Goal: Information Seeking & Learning: Learn about a topic

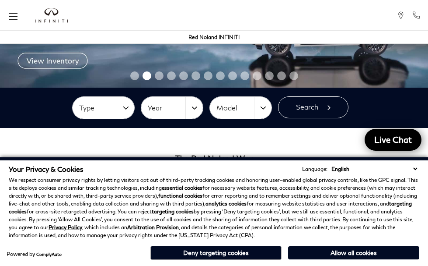
scroll to position [94, 0]
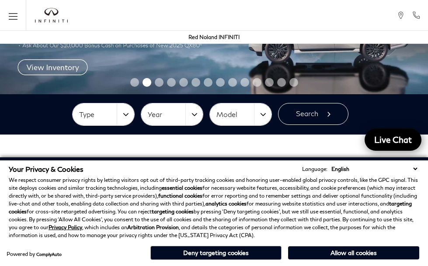
drag, startPoint x: 430, startPoint y: 38, endPoint x: 461, endPoint y: 54, distance: 35.0
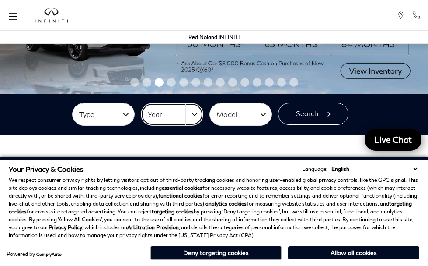
click at [193, 116] on button "Year" at bounding box center [172, 114] width 62 height 22
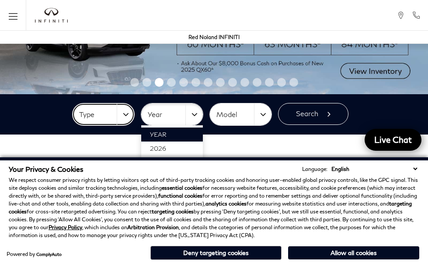
click at [127, 112] on button "Type" at bounding box center [104, 114] width 62 height 22
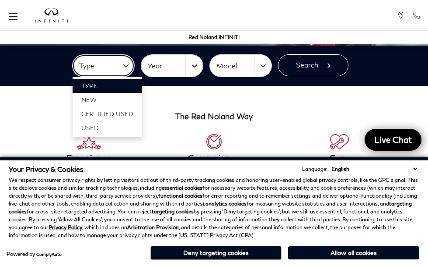
scroll to position [149, 0]
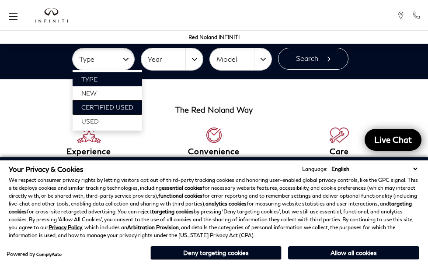
click at [126, 108] on span "Certified Used" at bounding box center [107, 106] width 52 height 7
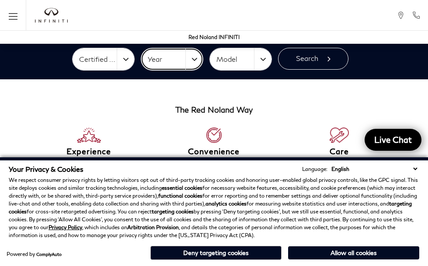
click at [192, 67] on button "Year" at bounding box center [172, 59] width 62 height 22
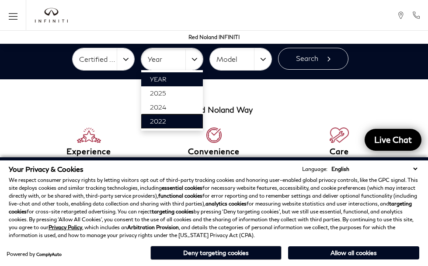
click at [184, 123] on link "2022" at bounding box center [172, 121] width 62 height 14
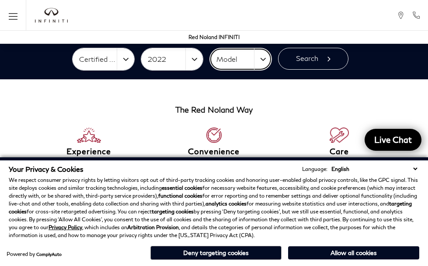
click at [256, 62] on button "Model" at bounding box center [241, 59] width 62 height 22
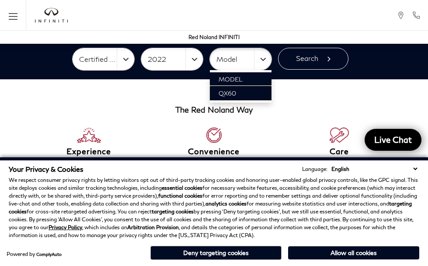
click at [250, 93] on link "QX60" at bounding box center [241, 93] width 62 height 14
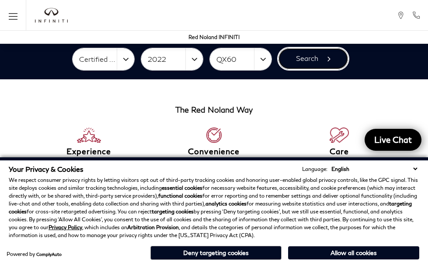
click at [316, 57] on button "Search" at bounding box center [313, 59] width 70 height 22
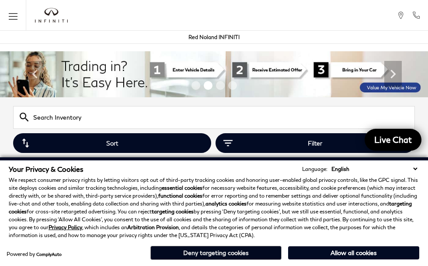
click at [254, 252] on button "Deny targeting cookies" at bounding box center [215, 252] width 131 height 14
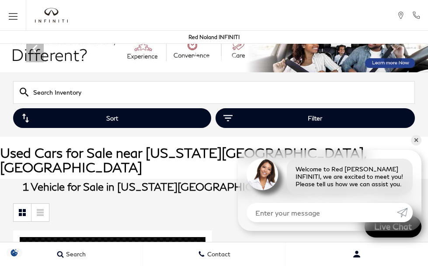
scroll to position [3, 0]
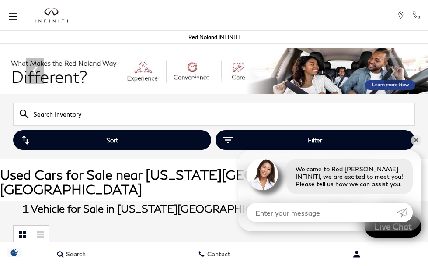
click at [359, 109] on input "text" at bounding box center [214, 114] width 402 height 23
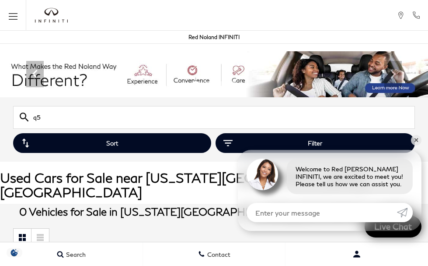
type input "q"
